Goal: Task Accomplishment & Management: Use online tool/utility

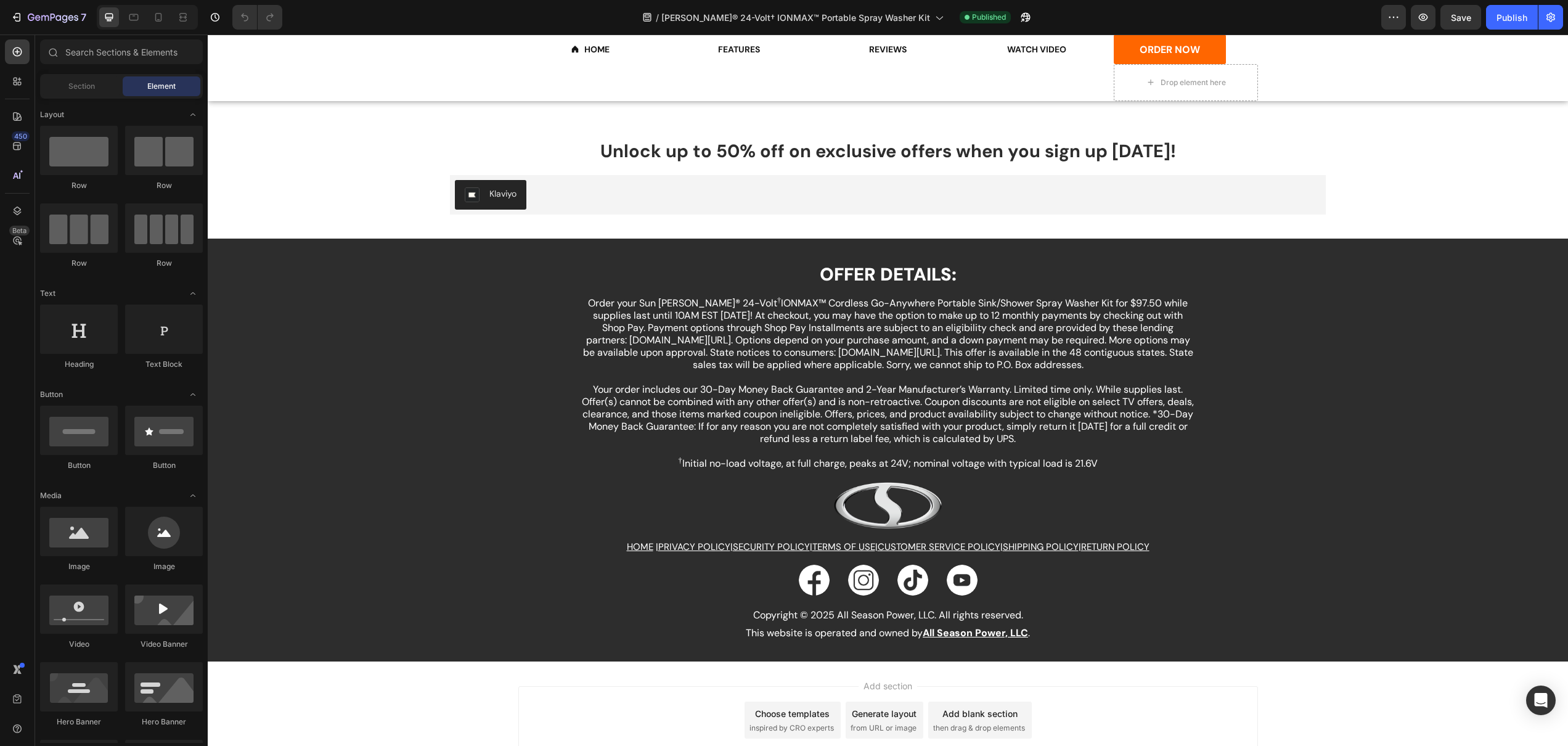
scroll to position [3569, 0]
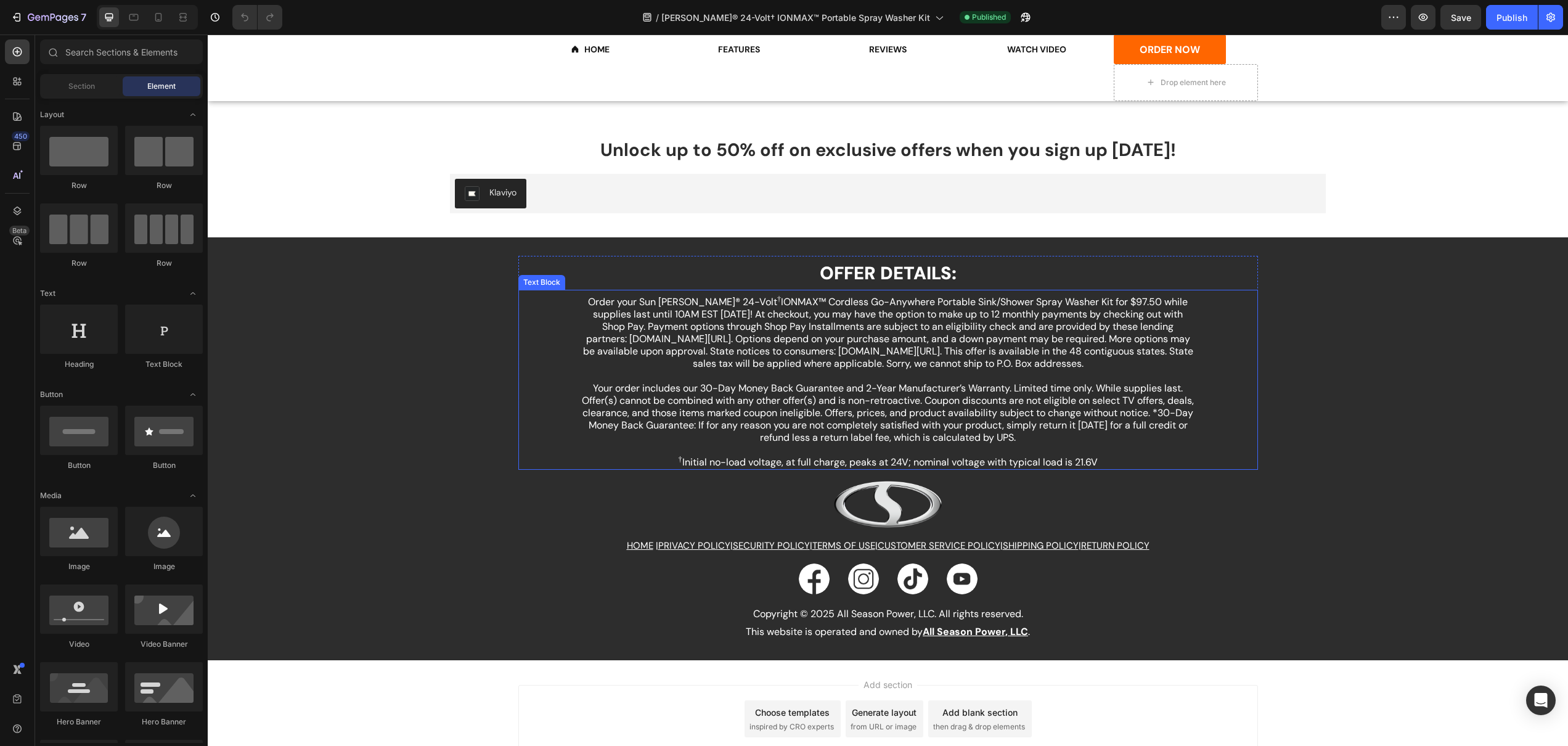
click at [707, 309] on p "Order your Sun [PERSON_NAME]® 24-Volt † IONMAX™ Cordless Go-Anywhere Portable S…" at bounding box center [888, 339] width 614 height 87
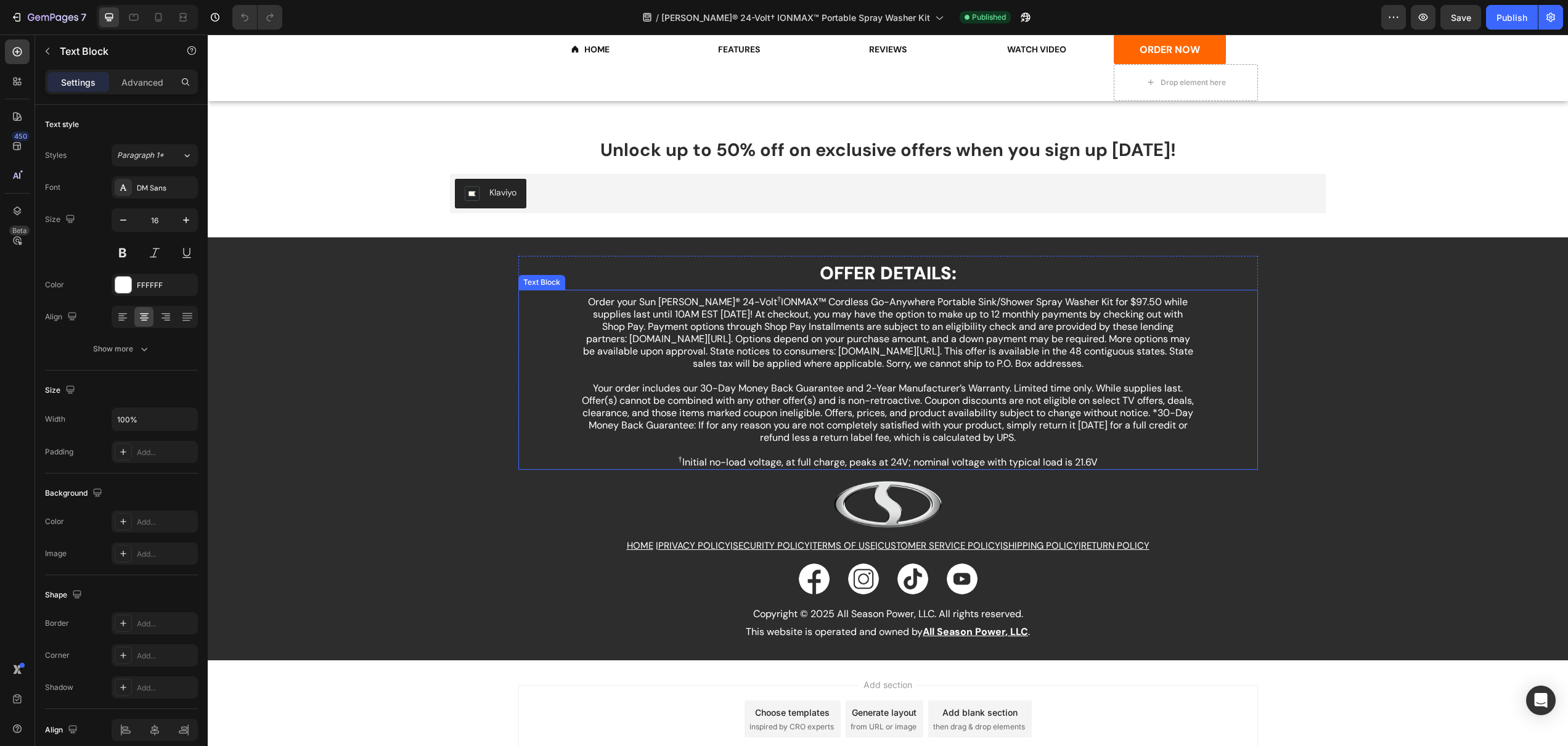
click at [707, 309] on p "Order your Sun [PERSON_NAME]® 24-Volt † IONMAX™ Cordless Go-Anywhere Portable S…" at bounding box center [888, 339] width 614 height 87
click at [686, 301] on div "Minus 16 Plus Bold Italic Underline Strikethrough Text Color Text Background Co…" at bounding box center [705, 288] width 385 height 27
click at [684, 312] on p "Order your Sun [PERSON_NAME]® 24-Volt † IONMAX™ Cordless Go-Anywhere Portable S…" at bounding box center [888, 339] width 614 height 87
click at [690, 304] on p "Order your Sun [PERSON_NAME]® 24-Volt † IONMAX™ Cordless Go-Anywhere Portable S…" at bounding box center [888, 339] width 614 height 87
click at [1468, 18] on span "Save" at bounding box center [1461, 18] width 20 height 10
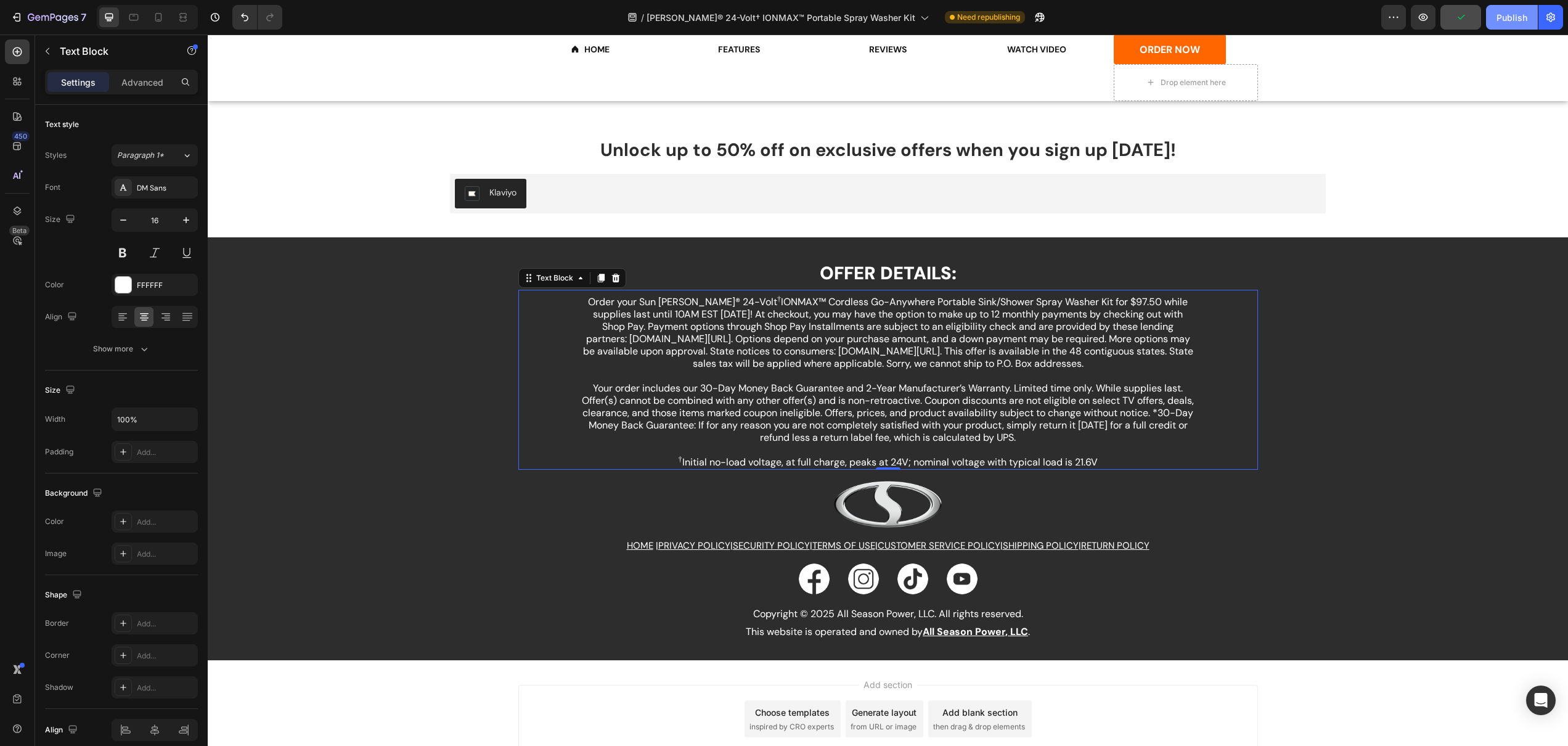
click at [1506, 22] on div "Publish" at bounding box center [1511, 17] width 31 height 13
click at [866, 346] on p "Order your Sun [PERSON_NAME]® 24-Volt † IONMAX™ Cordless Go-Anywhere Portable S…" at bounding box center [888, 339] width 614 height 87
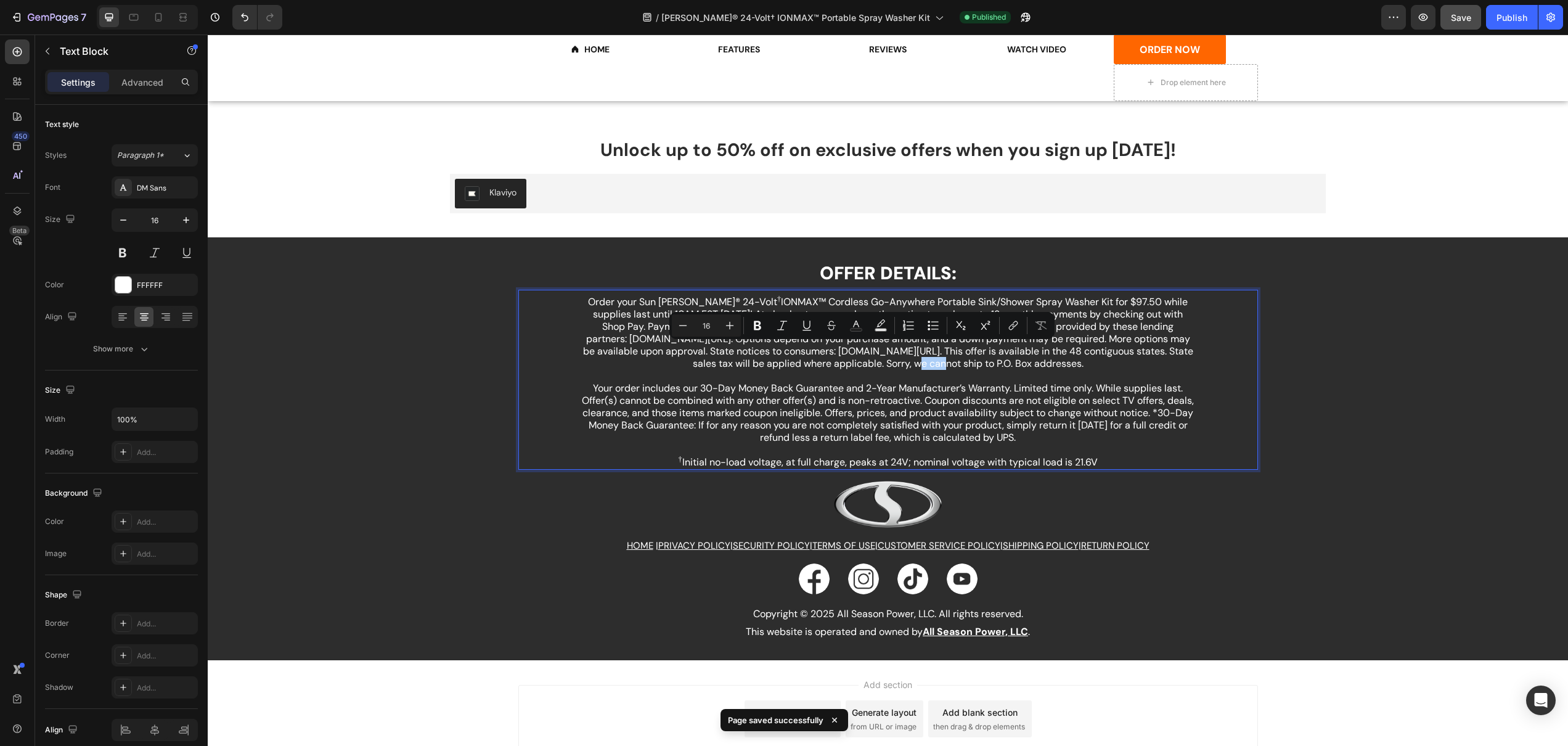
click at [728, 335] on button "Plus" at bounding box center [730, 326] width 22 height 22
type input "17"
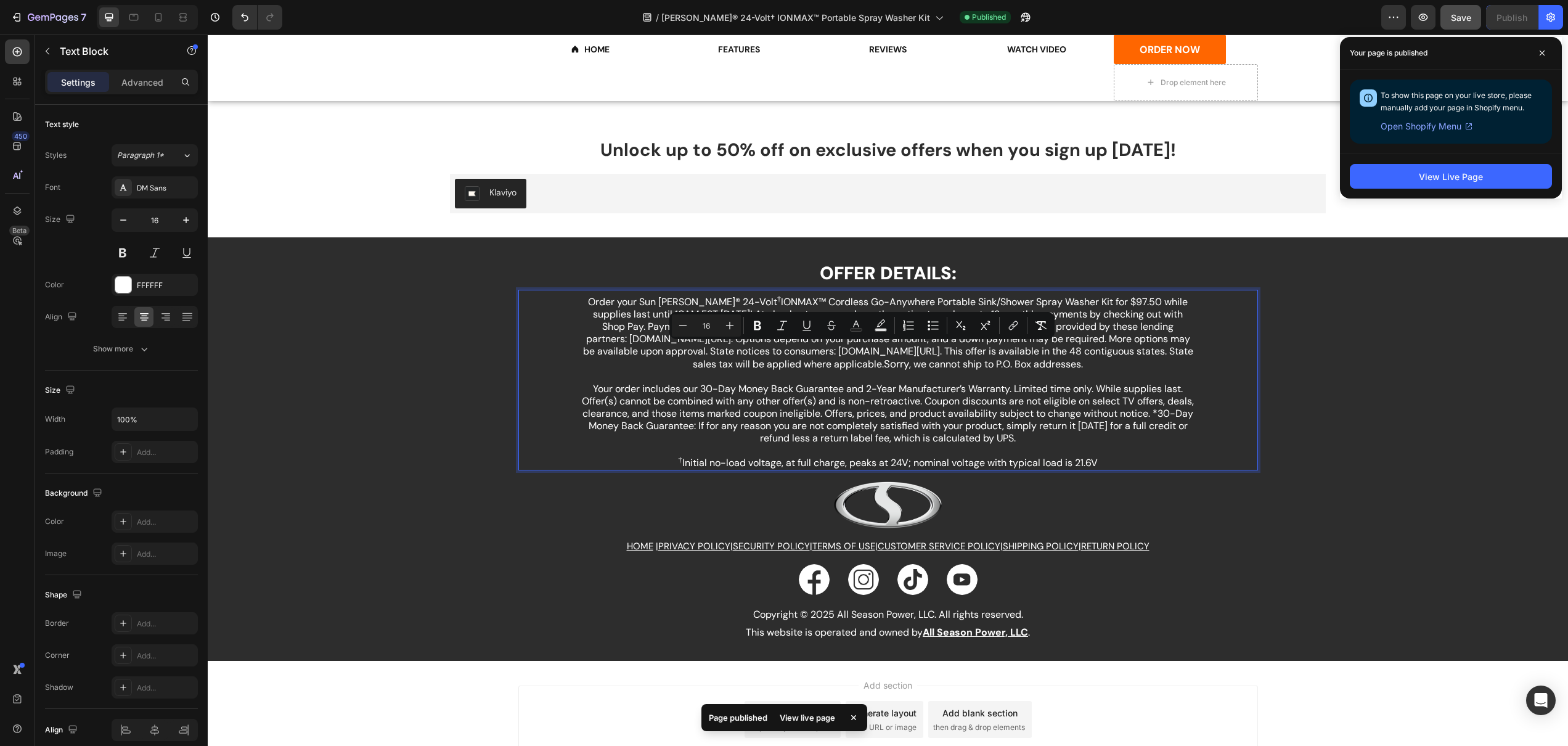
click at [707, 358] on p "Order your Sun [PERSON_NAME]® 24-Volt † IONMAX™ Cordless Go-Anywhere Portable S…" at bounding box center [888, 339] width 614 height 87
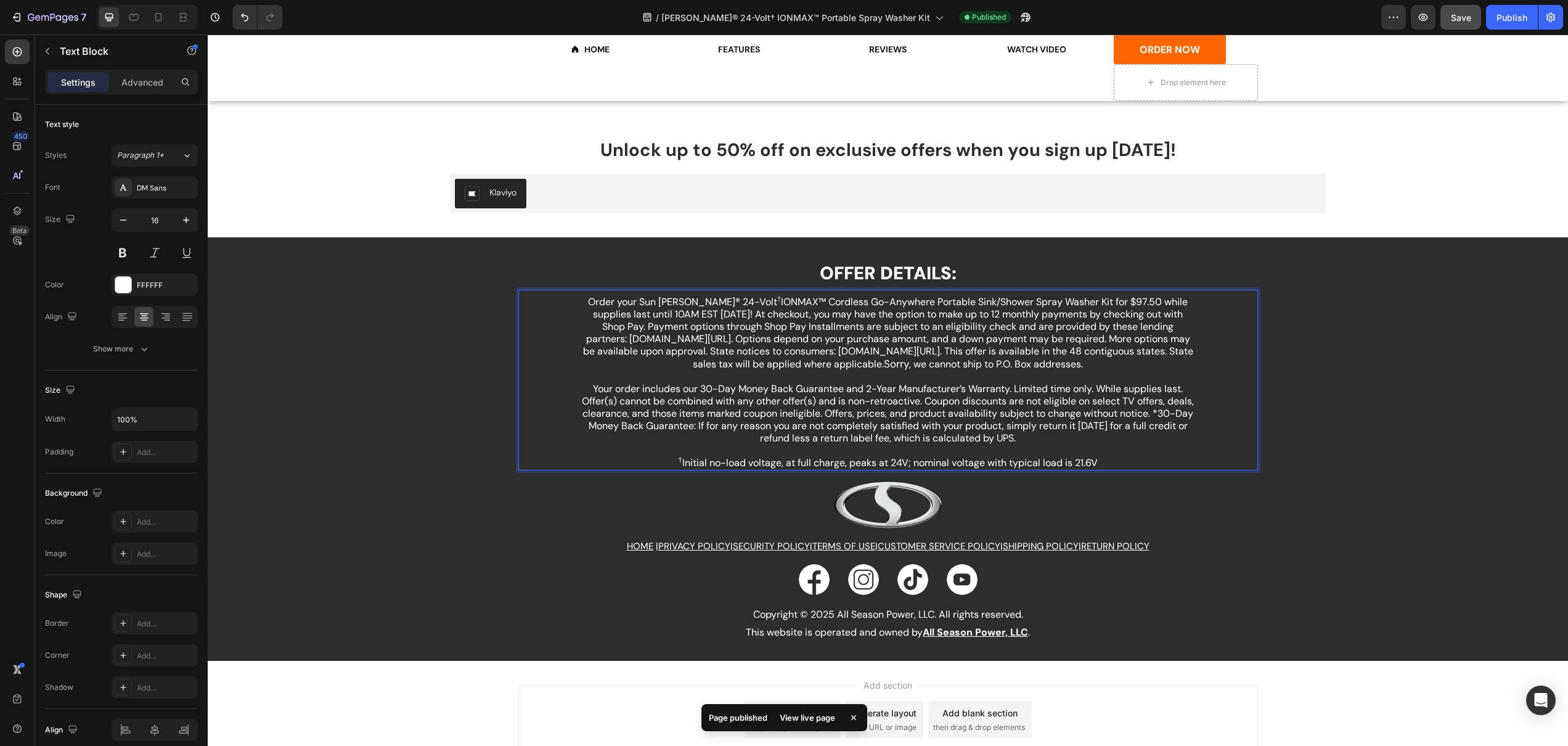
click at [988, 320] on p "Order your Sun [PERSON_NAME]® 24-Volt † IONMAX™ Cordless Go-Anywhere Portable S…" at bounding box center [888, 339] width 614 height 87
click at [840, 323] on p "Order your Sun [PERSON_NAME]® 24-Volt † IONMAX™ Cordless Go-Anywhere Portable S…" at bounding box center [888, 339] width 614 height 87
drag, startPoint x: 573, startPoint y: 326, endPoint x: 660, endPoint y: 327, distance: 87.0
click at [660, 327] on div "Order your Sun [PERSON_NAME]® 24-Volt † IONMAX™ Cordless Go-Anywhere Portable S…" at bounding box center [888, 380] width 740 height 181
drag, startPoint x: 666, startPoint y: 328, endPoint x: 582, endPoint y: 329, distance: 84.0
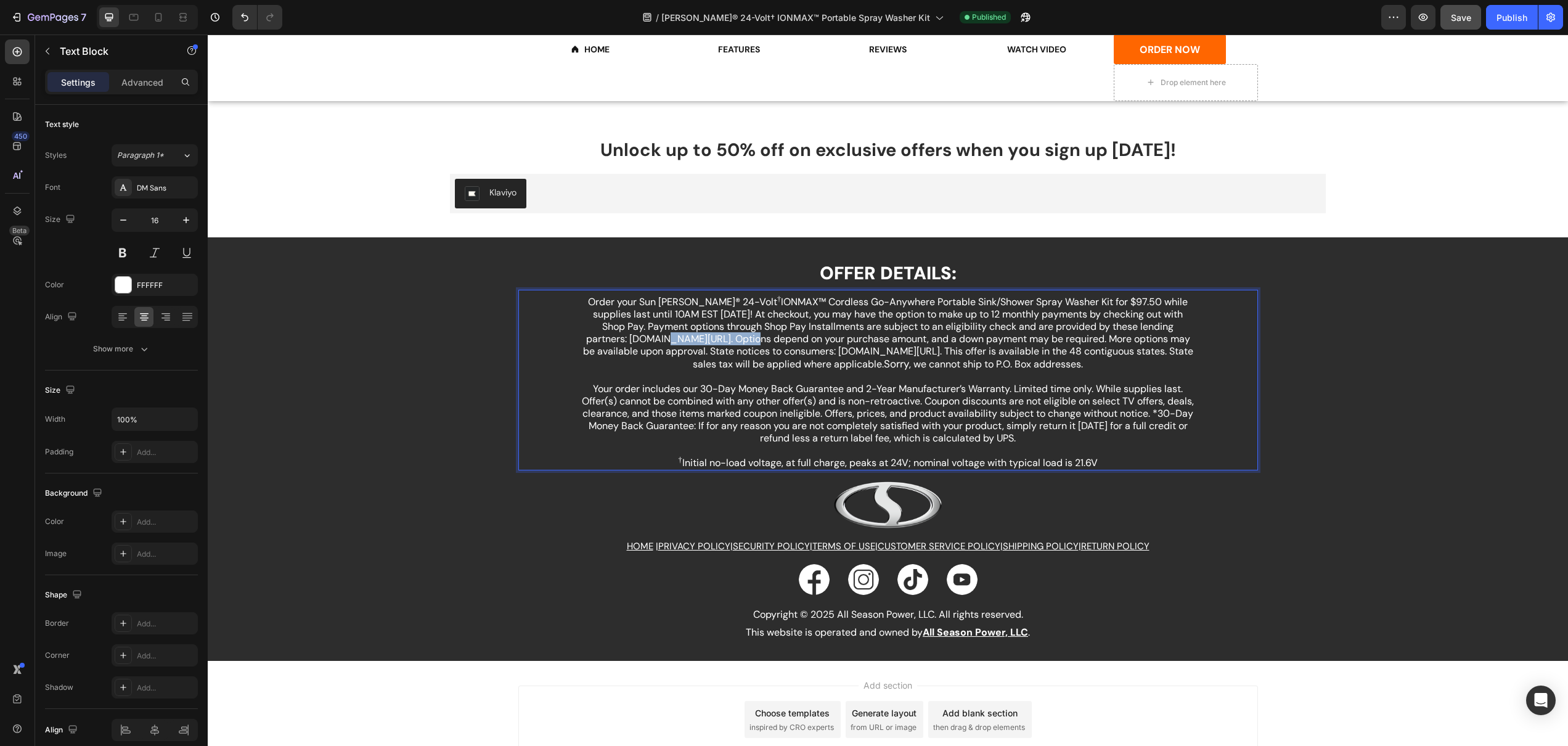
click at [582, 329] on p "Order your Sun [PERSON_NAME]® 24-Volt † IONMAX™ Cordless Go-Anywhere Portable S…" at bounding box center [888, 339] width 614 height 87
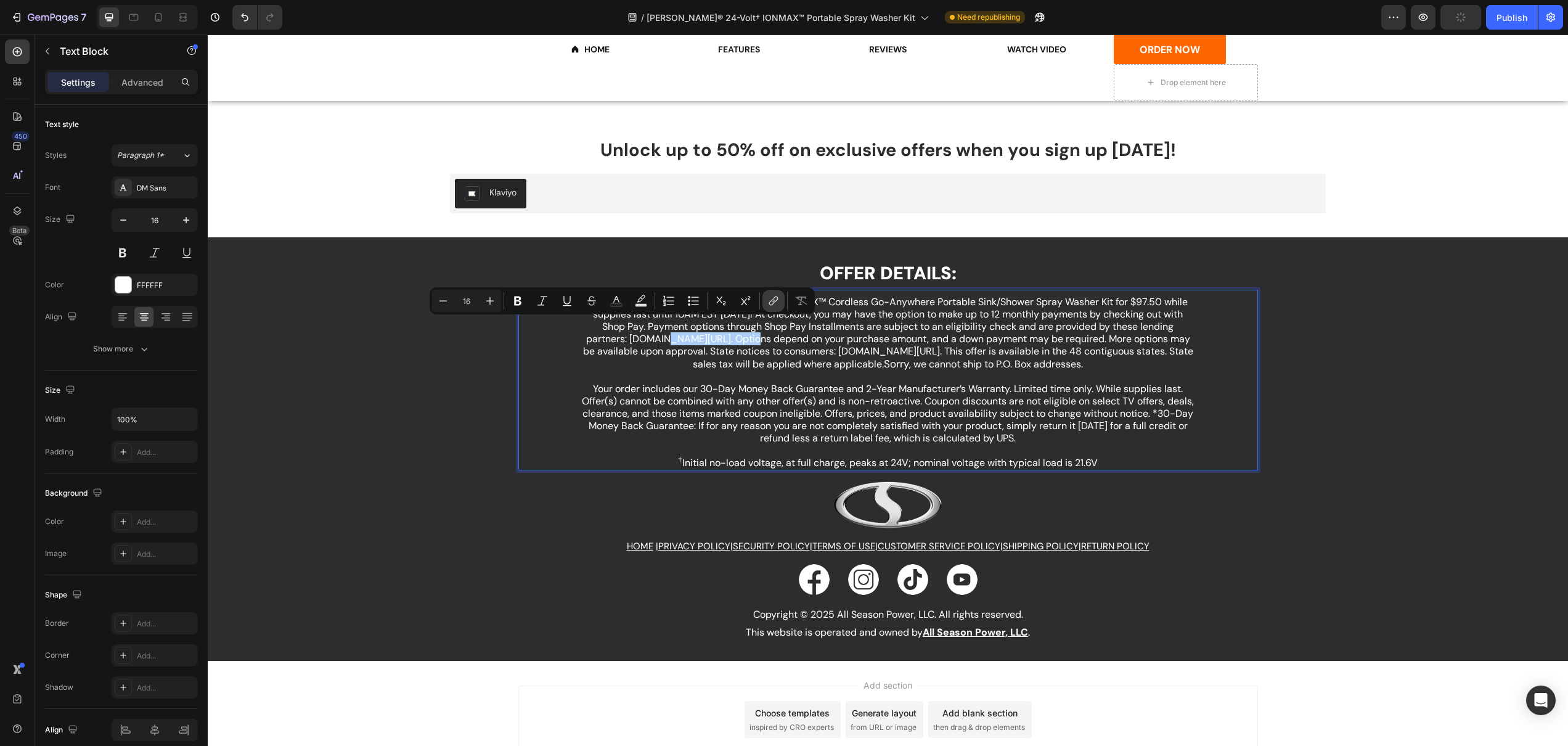
click at [778, 299] on icon "Editor contextual toolbar" at bounding box center [773, 301] width 13 height 13
click at [706, 326] on p "Order your Sun [PERSON_NAME]® 24-Volt † IONMAX™ Cordless Go-Anywhere Portable S…" at bounding box center [888, 339] width 614 height 87
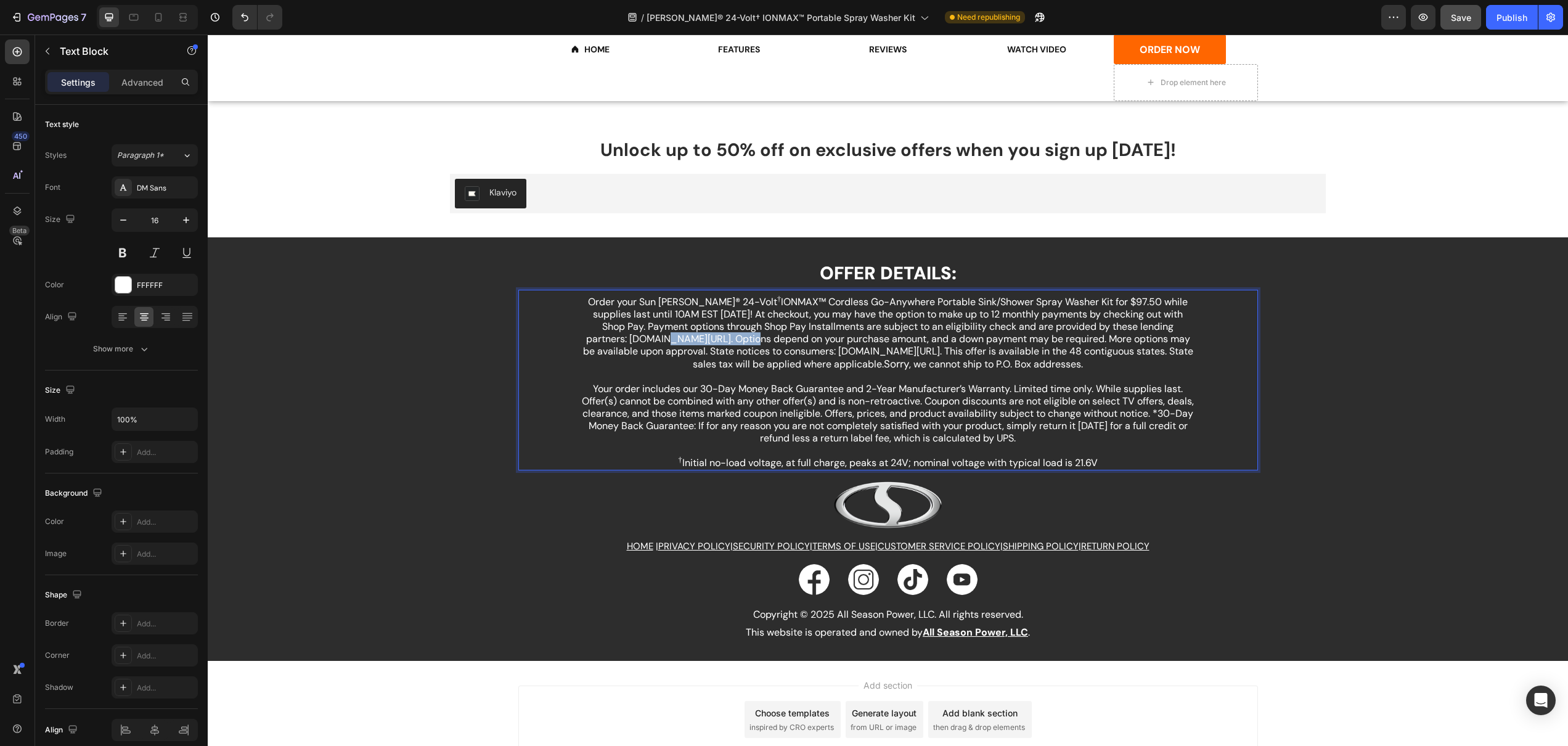
drag, startPoint x: 665, startPoint y: 329, endPoint x: 575, endPoint y: 330, distance: 90.0
click at [580, 330] on div "Order your Sun [PERSON_NAME]® 24-Volt † IONMAX™ Cordless Go-Anywhere Portable S…" at bounding box center [888, 382] width 616 height 175
click at [769, 299] on icon "Editor contextual toolbar" at bounding box center [773, 301] width 13 height 13
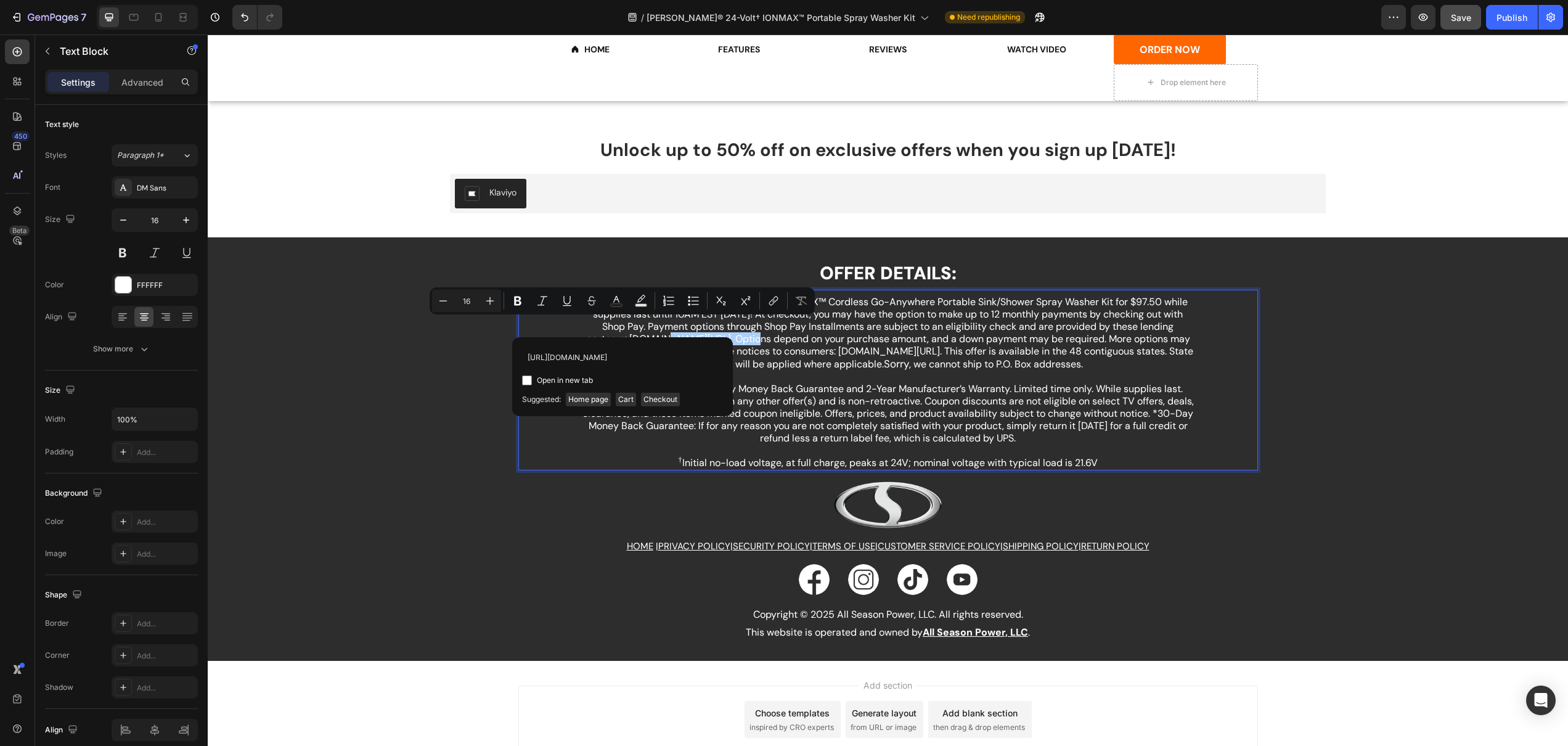
type input "[URL][DOMAIN_NAME]"
click at [526, 382] on input "Editor contextual toolbar" at bounding box center [527, 380] width 10 height 10
checkbox input "true"
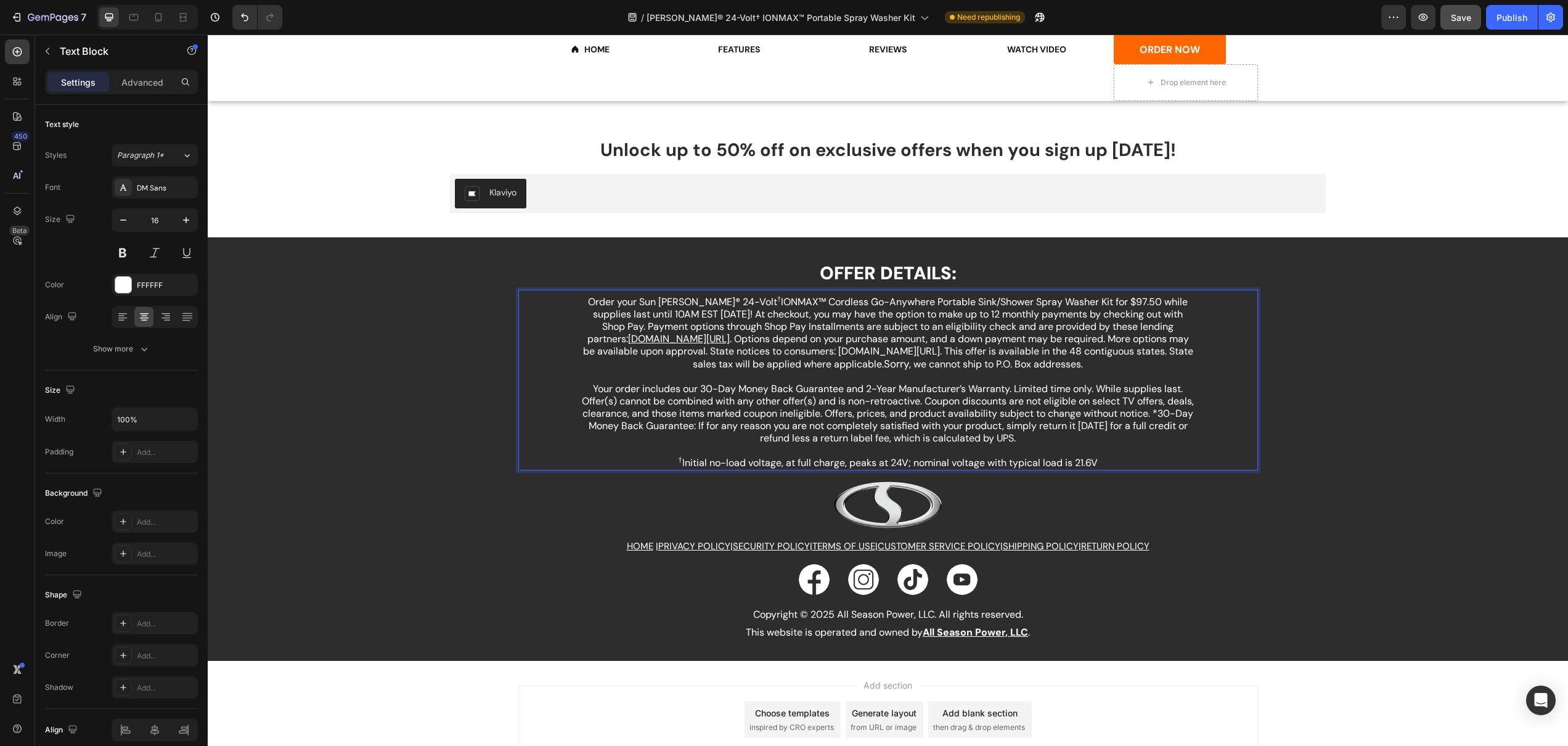
click at [859, 428] on p "Your order includes our 30-Day Money Back Guarantee and 2-Year Manufacturer’s W…" at bounding box center [888, 420] width 614 height 74
click at [881, 336] on p "Order your Sun [PERSON_NAME]® 24-Volt † IONMAX™ Cordless Go-Anywhere Portable S…" at bounding box center [888, 339] width 614 height 87
drag, startPoint x: 784, startPoint y: 338, endPoint x: 848, endPoint y: 338, distance: 64.0
click at [848, 338] on p "Order your Sun [PERSON_NAME]® 24-Volt † IONMAX™ Cordless Go-Anywhere Portable S…" at bounding box center [888, 339] width 614 height 87
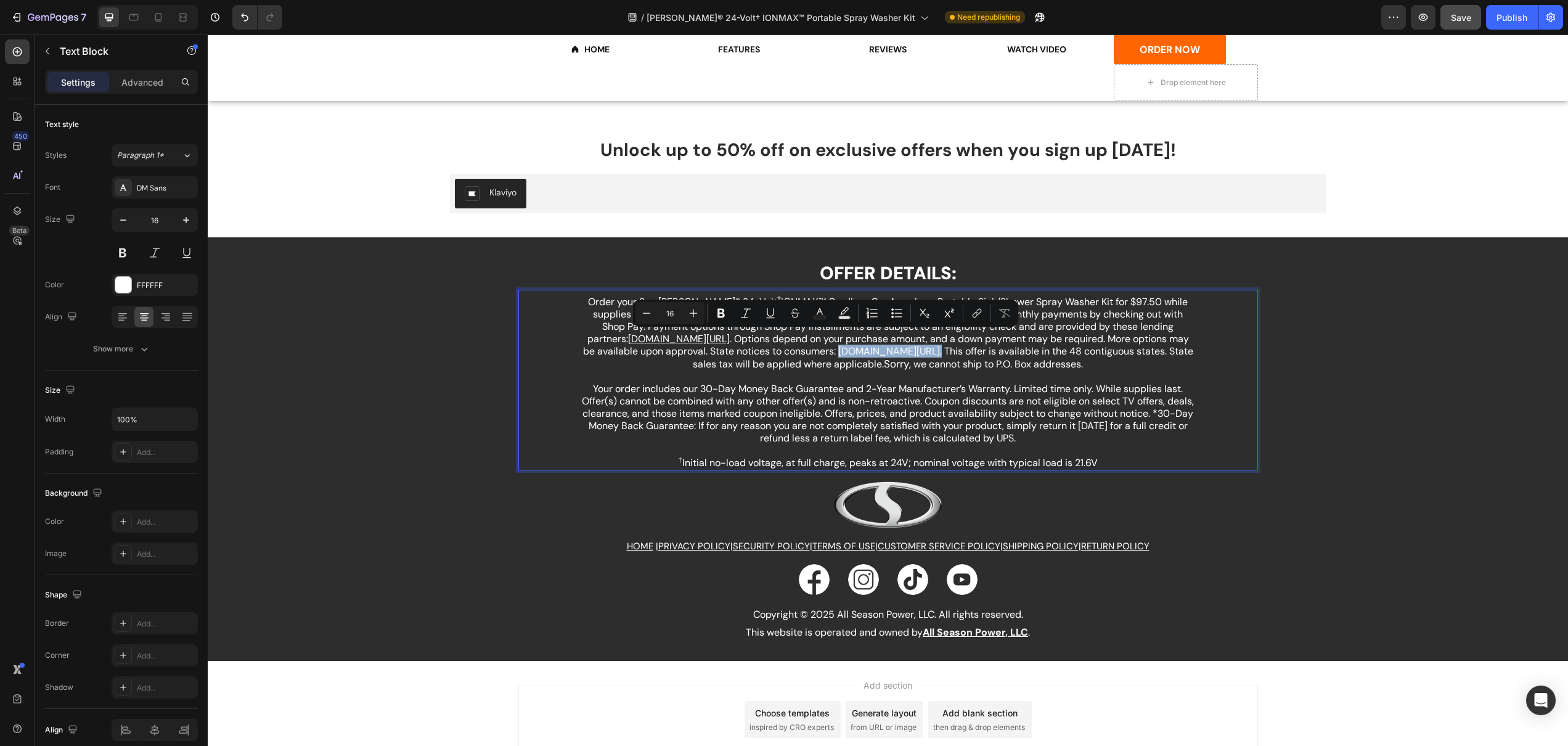
drag, startPoint x: 781, startPoint y: 340, endPoint x: 869, endPoint y: 339, distance: 88.0
click at [869, 339] on p "Order your Sun [PERSON_NAME]® 24-Volt † IONMAX™ Cordless Go-Anywhere Portable S…" at bounding box center [888, 339] width 614 height 87
click at [971, 316] on icon "Editor contextual toolbar" at bounding box center [977, 313] width 13 height 13
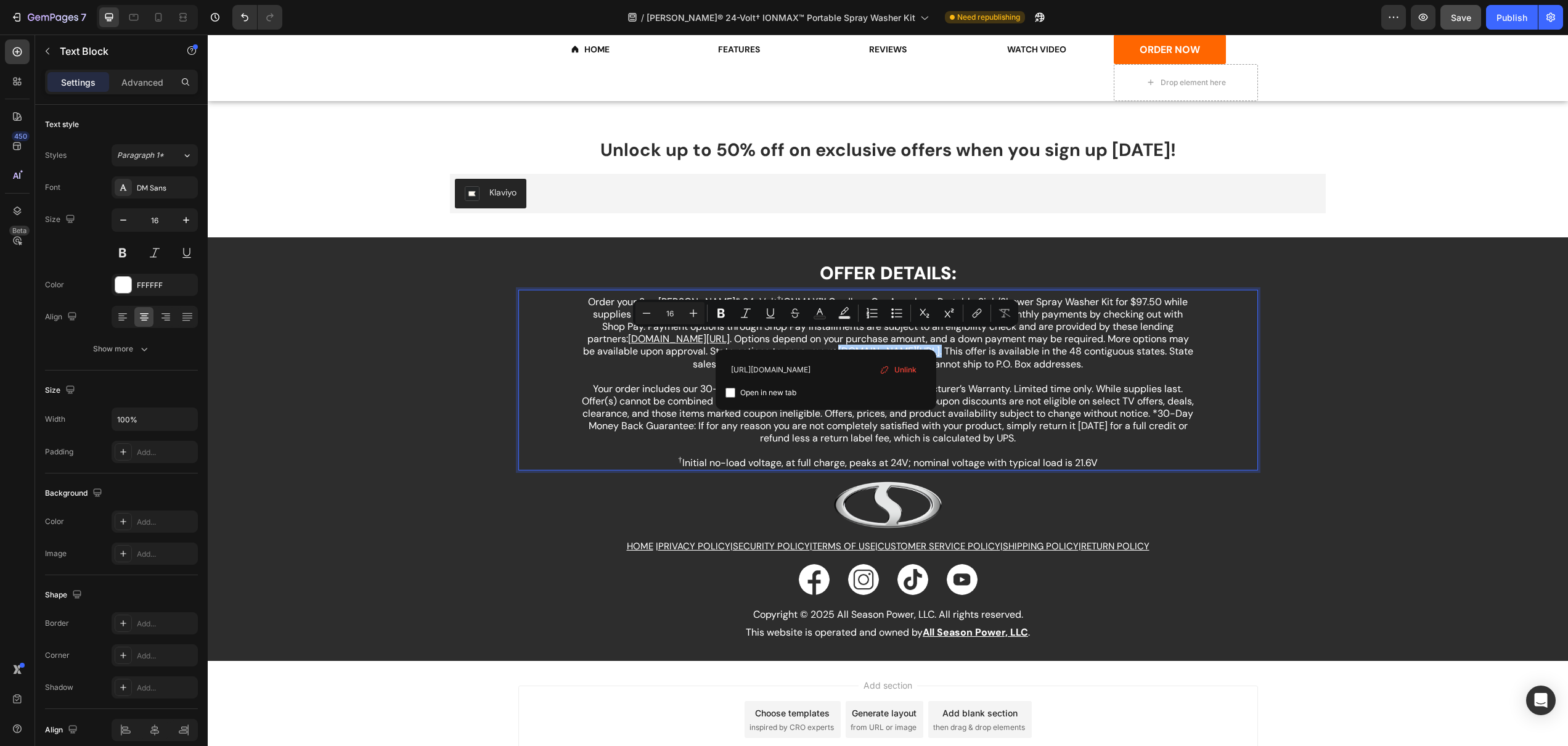
type input "[URL][DOMAIN_NAME]"
click at [731, 397] on input "Editor contextual toolbar" at bounding box center [730, 393] width 10 height 10
checkbox input "true"
click at [1135, 368] on p "Order your Sun [PERSON_NAME]® 24-Volt † IONMAX™ Cordless Go-Anywhere Portable S…" at bounding box center [888, 339] width 614 height 87
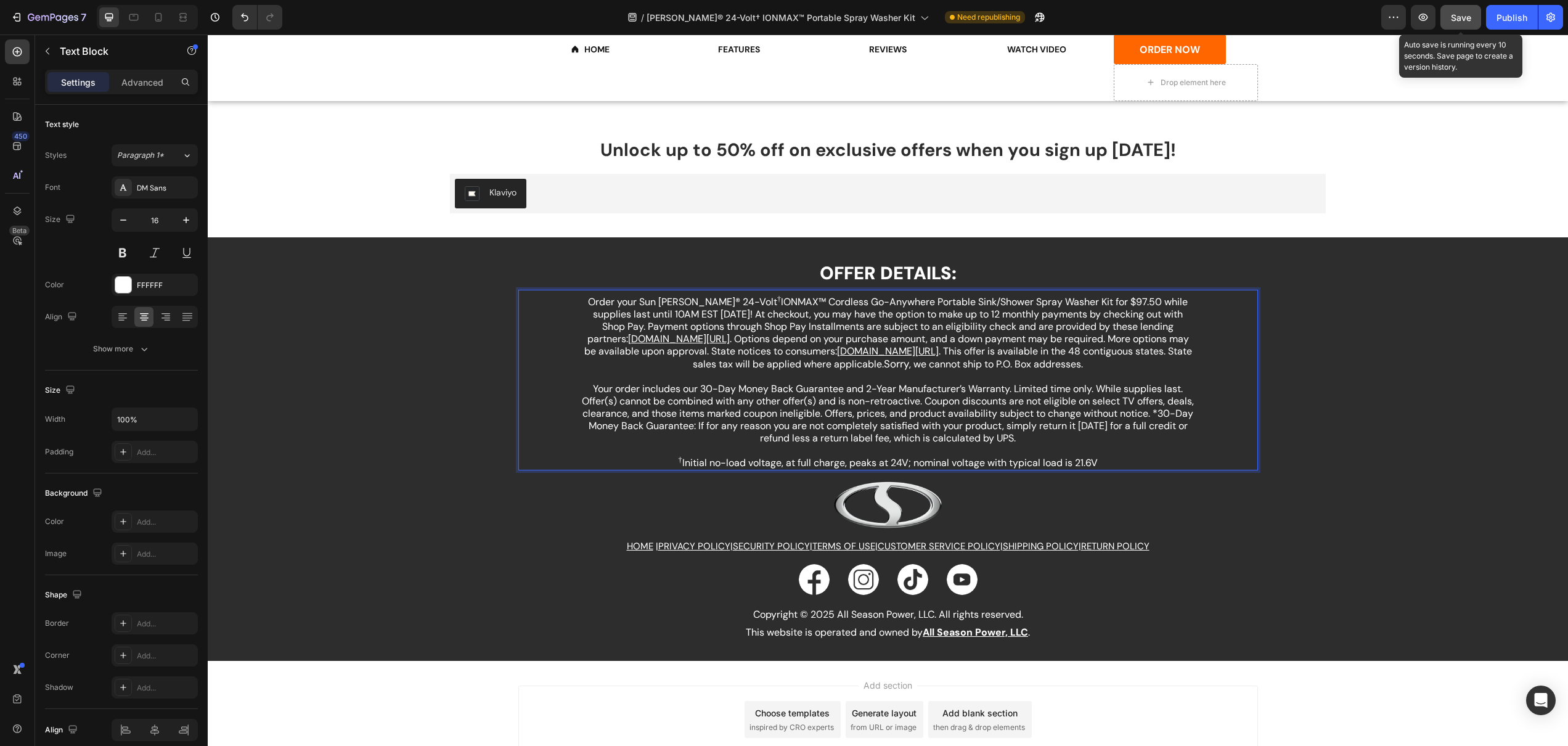
click at [1460, 19] on span "Save" at bounding box center [1461, 18] width 20 height 10
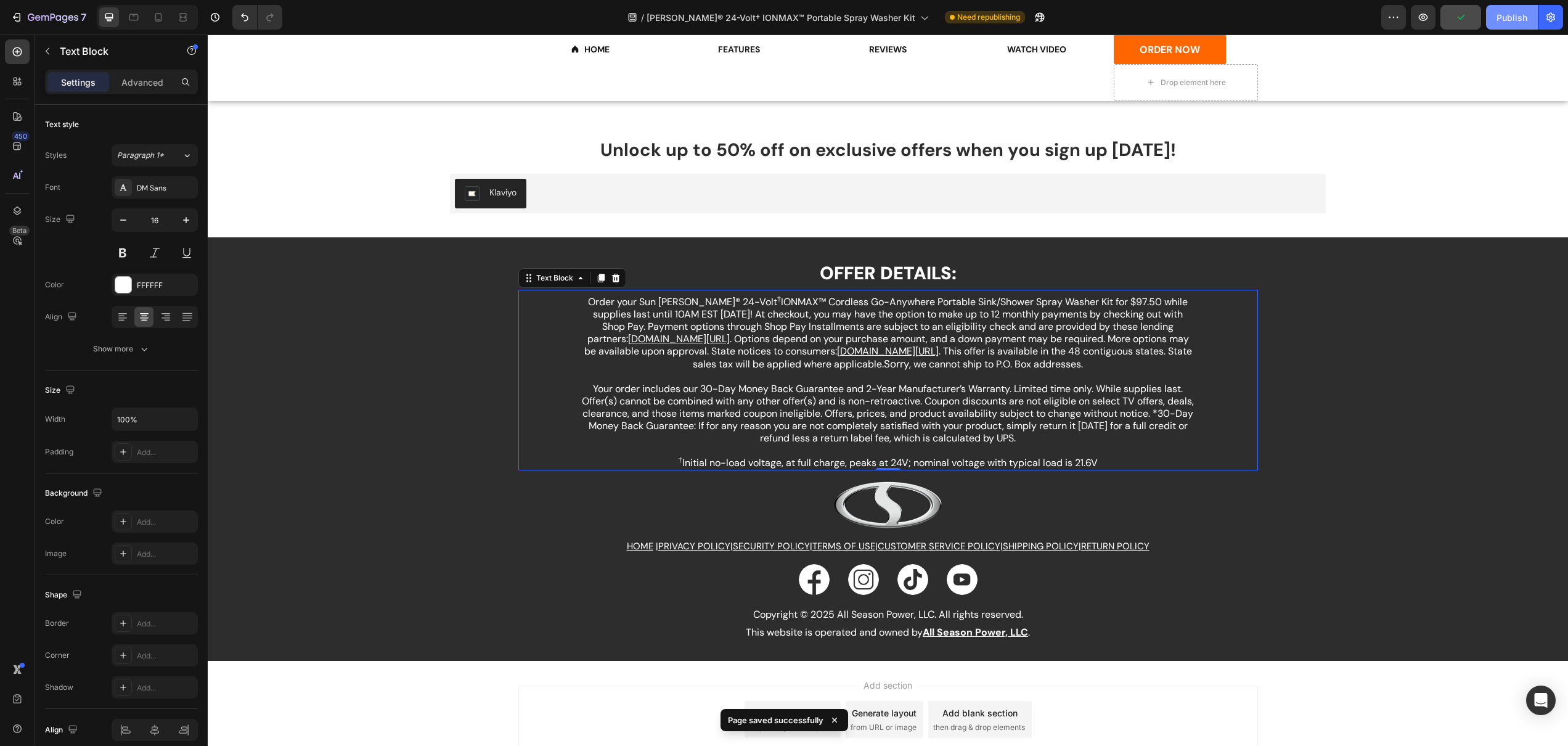
click at [1499, 20] on div "Publish" at bounding box center [1511, 17] width 31 height 13
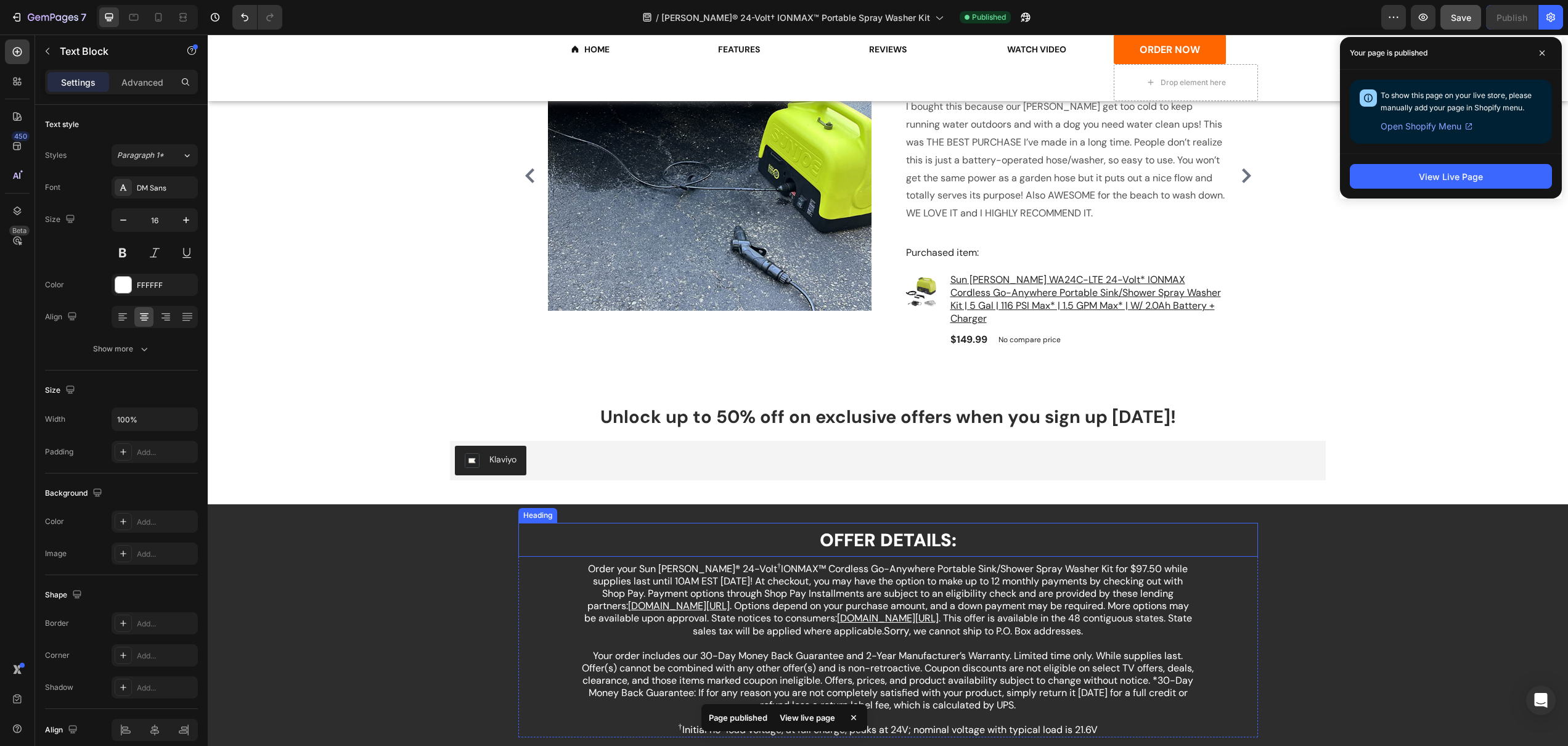
scroll to position [3030, 0]
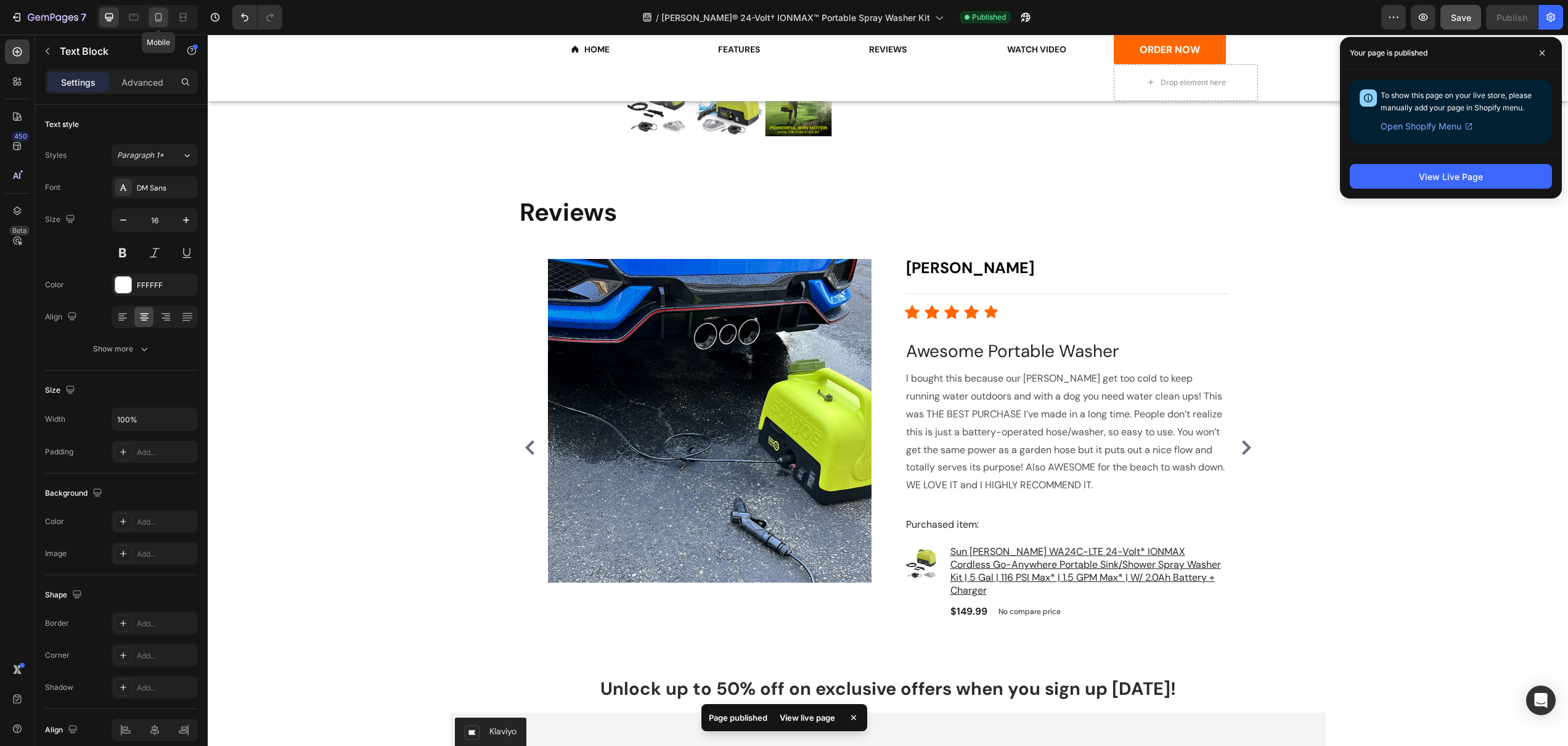
click at [159, 21] on icon at bounding box center [158, 17] width 7 height 9
type input "13"
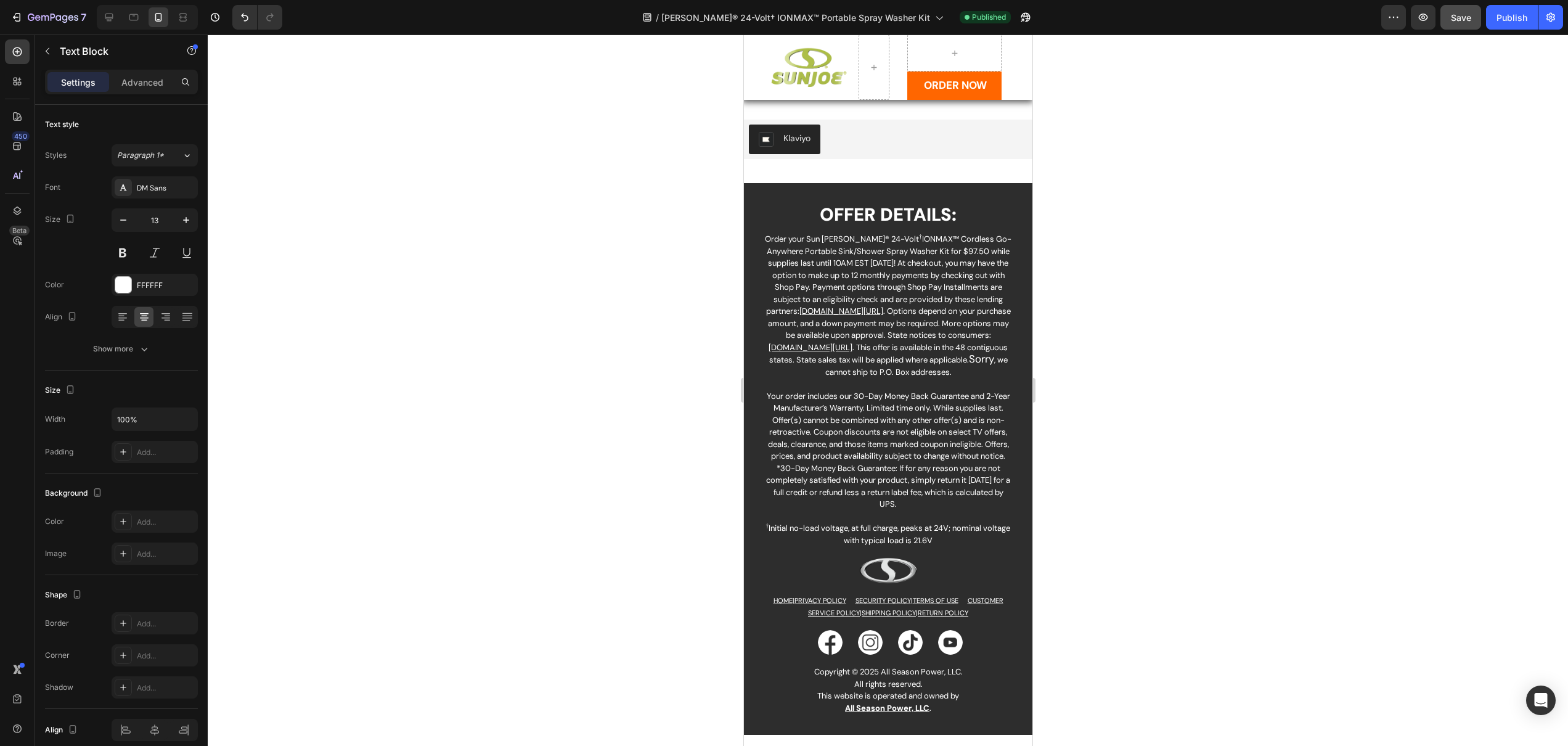
scroll to position [4006, 0]
